Goal: Information Seeking & Learning: Understand process/instructions

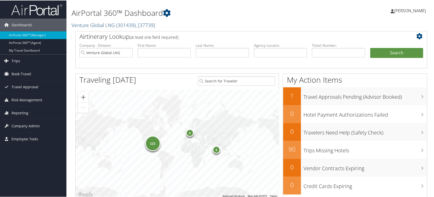
click at [138, 26] on span ", [ 37739 ]" at bounding box center [145, 24] width 19 height 7
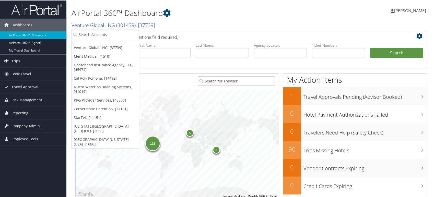
click at [107, 36] on input "search" at bounding box center [105, 33] width 67 height 9
type input "MERIT"
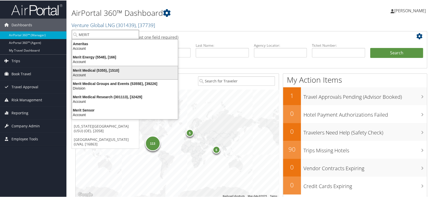
click at [92, 72] on div "Account" at bounding box center [125, 74] width 112 height 5
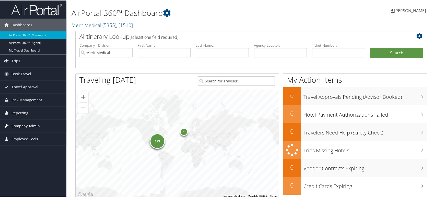
click at [27, 124] on span "Company Admin" at bounding box center [26, 125] width 28 height 13
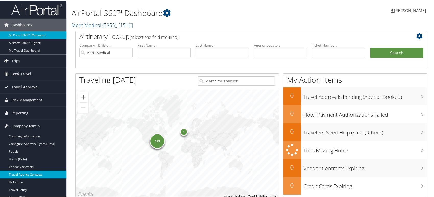
scroll to position [28, 0]
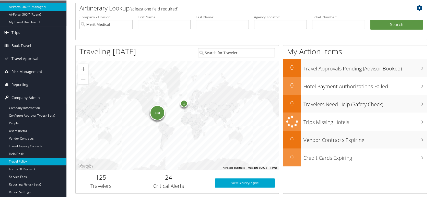
click at [30, 162] on link "Travel Policy" at bounding box center [33, 162] width 66 height 8
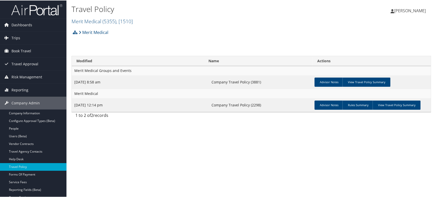
click at [267, 138] on div "Travel Policy Merit Medical ( 5355 ) , [ 1510 ] Merit Medical Venture Global LN…" at bounding box center [251, 98] width 370 height 197
click at [394, 107] on link "View Travel Policy Summary" at bounding box center [397, 104] width 48 height 9
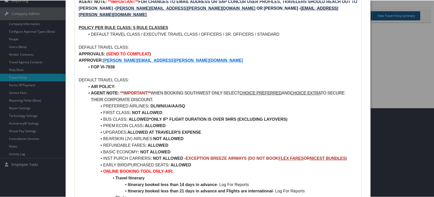
scroll to position [85, 0]
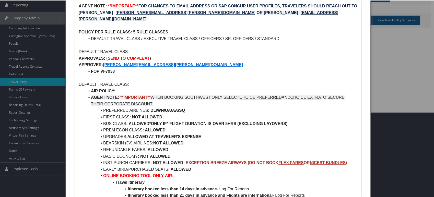
click at [117, 111] on li "PREFERRED AIRLINES : DL/WN/UA/AA/SQ" at bounding box center [221, 110] width 273 height 7
drag, startPoint x: 117, startPoint y: 111, endPoint x: 178, endPoint y: 110, distance: 61.4
click at [178, 110] on li "PREFERRED AIRLINES : DL/WN/UA/AA/SQ" at bounding box center [221, 110] width 273 height 7
click at [208, 111] on li "PREFERRED AIRLINES : DL/WN/UA/AA/SQ" at bounding box center [221, 110] width 273 height 7
click at [151, 130] on strong ": ALLOWED" at bounding box center [154, 130] width 23 height 4
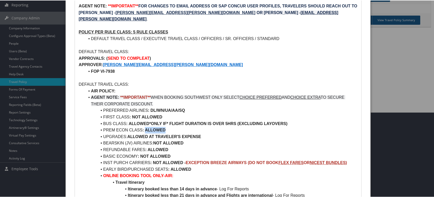
click at [151, 130] on strong ": ALLOWED" at bounding box center [154, 130] width 23 height 4
click at [136, 134] on strong "ALLOWED AT TRAVELER'S EXPENSE" at bounding box center [164, 136] width 74 height 4
drag, startPoint x: 136, startPoint y: 134, endPoint x: 194, endPoint y: 137, distance: 58.3
click at [194, 137] on strong "ALLOWED AT TRAVELER'S EXPENSE" at bounding box center [164, 136] width 74 height 4
click at [246, 137] on li "UPGRADES: ALLOWED AT TRAVELER'S EXPENSE" at bounding box center [221, 136] width 273 height 7
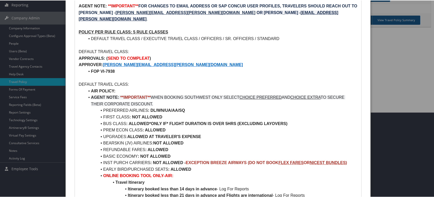
click at [198, 161] on strong "EXCEPTION BREEZE AIRWAYS (DO NOT BOOK FLEX FARES OR NICEST BUNDLES )" at bounding box center [266, 162] width 161 height 4
drag, startPoint x: 198, startPoint y: 161, endPoint x: 235, endPoint y: 162, distance: 36.3
click at [235, 162] on strong "EXCEPTION BREEZE AIRWAYS (DO NOT BOOK FLEX FARES OR NICEST BUNDLES )" at bounding box center [266, 162] width 161 height 4
click at [294, 145] on li "BEARSKIN (JV) AIRLINES: NOT ALLOWED" at bounding box center [221, 143] width 273 height 7
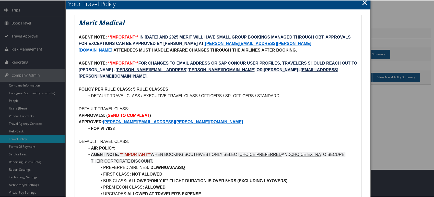
scroll to position [0, 0]
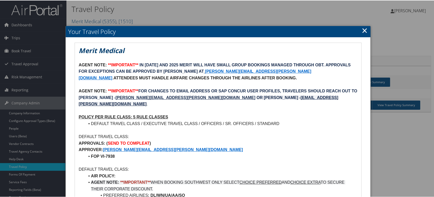
click at [85, 50] on em "Merit Medical" at bounding box center [102, 50] width 46 height 9
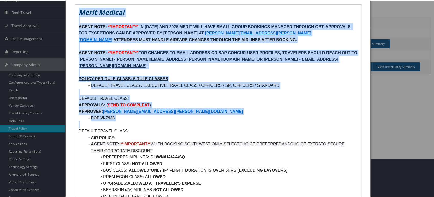
scroll to position [28, 0]
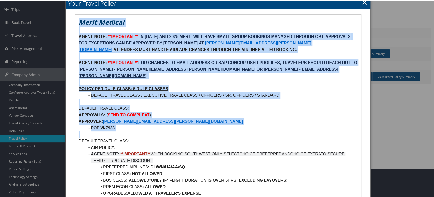
drag, startPoint x: 85, startPoint y: 50, endPoint x: 194, endPoint y: 128, distance: 134.7
click at [182, 126] on li "FOP VI-7938" at bounding box center [221, 128] width 273 height 7
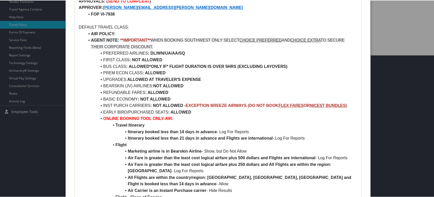
scroll to position [142, 0]
click at [228, 81] on li "UPGRADES: ALLOWED AT TRAVELER'S EXPENSE" at bounding box center [221, 79] width 273 height 7
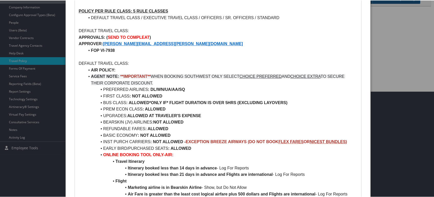
scroll to position [28, 0]
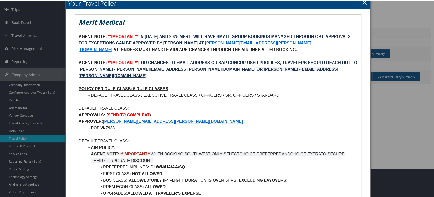
click at [367, 2] on h2 "Your Travel Policy" at bounding box center [218, 2] width 305 height 11
click at [362, 3] on link "×" at bounding box center [365, 1] width 6 height 10
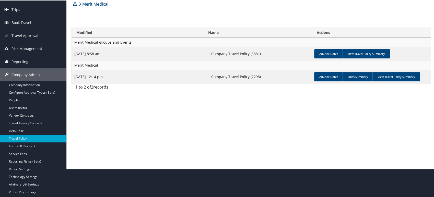
drag, startPoint x: 232, startPoint y: 127, endPoint x: 260, endPoint y: 140, distance: 30.5
click at [232, 127] on div "Travel Policy Merit Medical ( 5355 ) , [ 1510 ] Merit Medical Venture Global LN…" at bounding box center [251, 70] width 370 height 197
